Goal: Go to known website: Access a specific website the user already knows

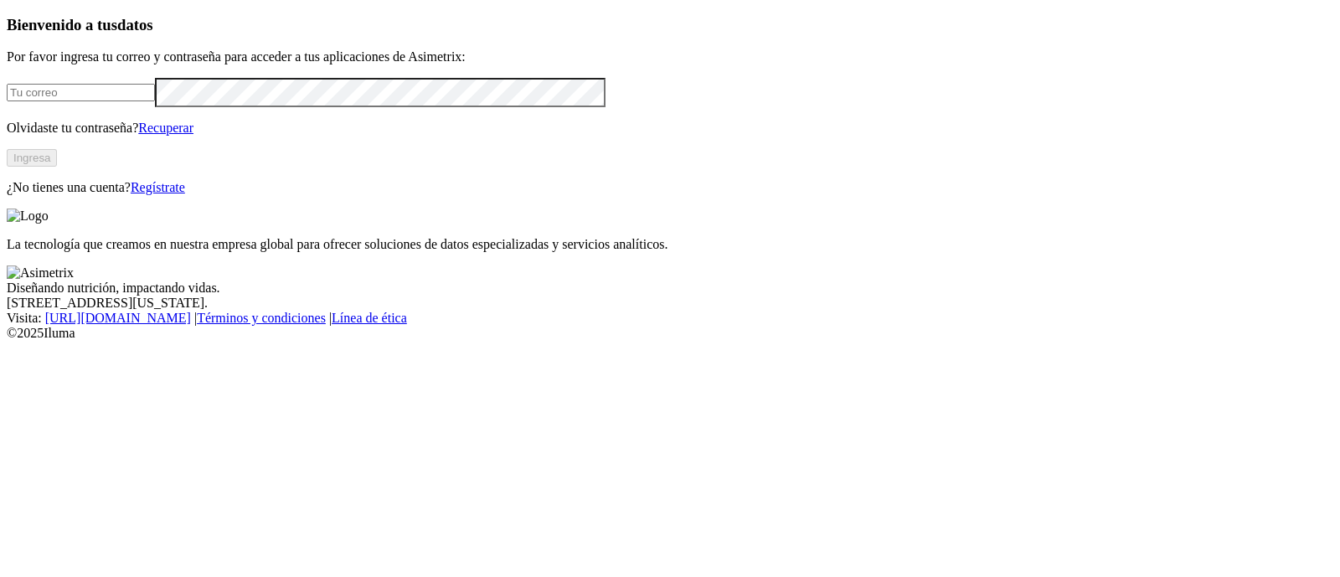
type input "[PERSON_NAME][EMAIL_ADDRESS][PERSON_NAME][DOMAIN_NAME]"
click at [57, 167] on button "Ingresa" at bounding box center [32, 158] width 50 height 18
